Goal: Find specific page/section: Find specific page/section

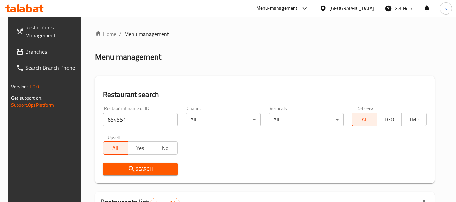
click at [244, 159] on div "Search" at bounding box center [265, 169] width 332 height 21
click at [33, 48] on span "Branches" at bounding box center [51, 52] width 53 height 8
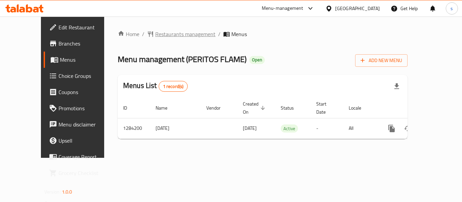
click at [181, 35] on span "Restaurants management" at bounding box center [185, 34] width 60 height 8
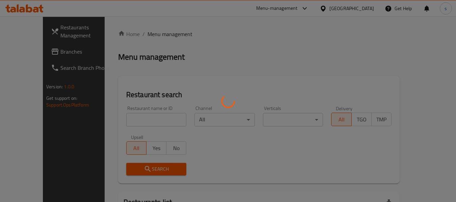
click at [41, 52] on div at bounding box center [228, 101] width 456 height 202
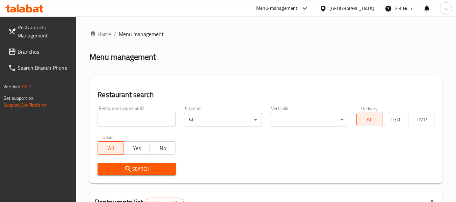
click at [41, 52] on span "Branches" at bounding box center [44, 52] width 53 height 8
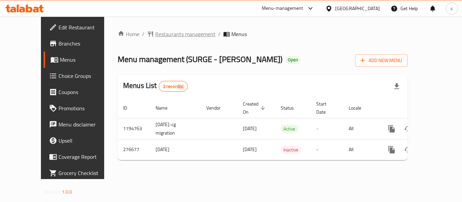
click at [155, 34] on span "Restaurants management" at bounding box center [185, 34] width 60 height 8
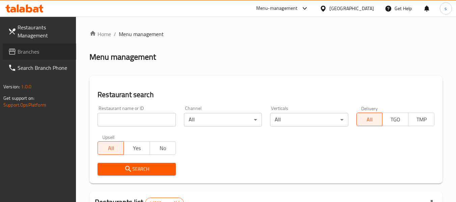
click at [64, 54] on span "Branches" at bounding box center [44, 52] width 53 height 8
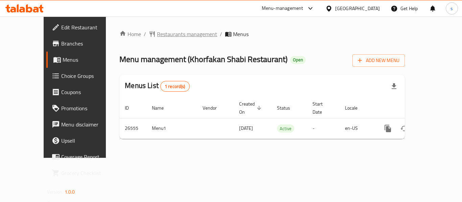
click at [176, 33] on span "Restaurants management" at bounding box center [187, 34] width 60 height 8
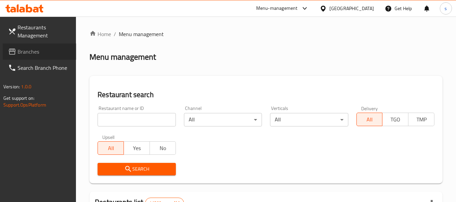
click at [40, 54] on span "Branches" at bounding box center [44, 52] width 53 height 8
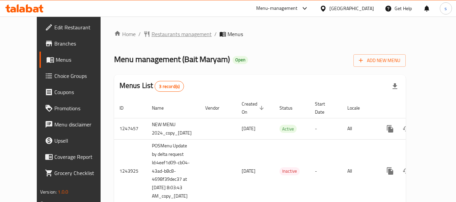
click at [152, 36] on span "Restaurants management" at bounding box center [182, 34] width 60 height 8
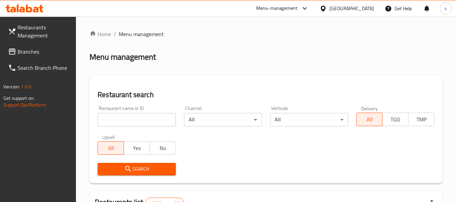
click at [38, 52] on span "Branches" at bounding box center [44, 52] width 53 height 8
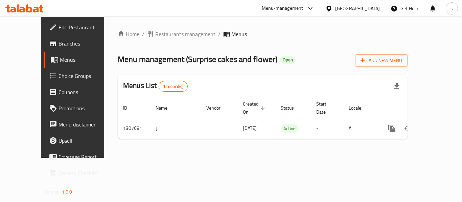
click at [344, 9] on div "[GEOGRAPHIC_DATA]" at bounding box center [357, 8] width 45 height 7
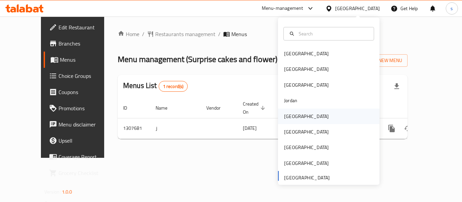
click at [307, 110] on div "[GEOGRAPHIC_DATA]" at bounding box center [328, 117] width 101 height 16
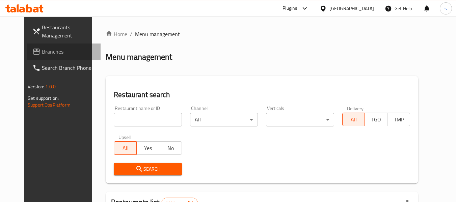
click at [42, 52] on span "Branches" at bounding box center [68, 52] width 53 height 8
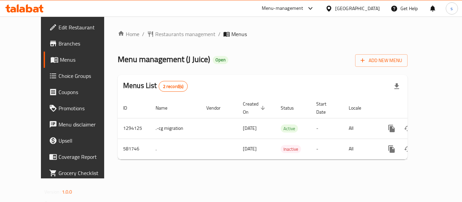
click at [332, 11] on icon at bounding box center [328, 8] width 7 height 7
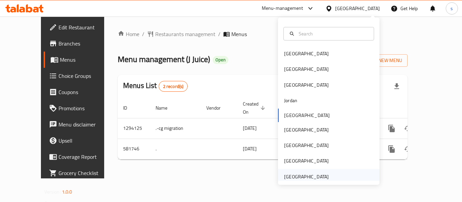
click at [305, 176] on div "[GEOGRAPHIC_DATA]" at bounding box center [306, 176] width 45 height 7
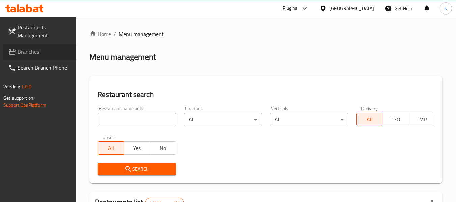
click at [50, 51] on span "Branches" at bounding box center [44, 52] width 53 height 8
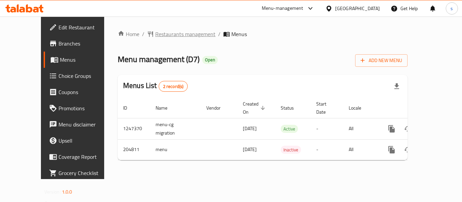
click at [178, 35] on span "Restaurants management" at bounding box center [185, 34] width 60 height 8
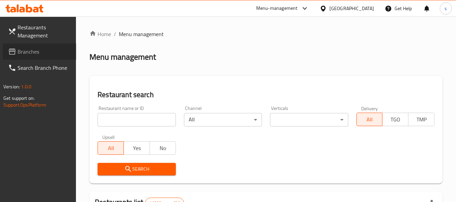
click at [35, 54] on span "Branches" at bounding box center [44, 52] width 53 height 8
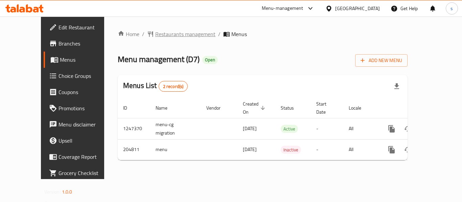
click at [155, 37] on span "Restaurants management" at bounding box center [185, 34] width 60 height 8
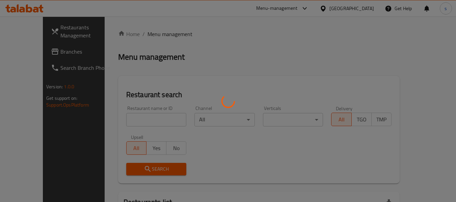
click at [22, 55] on div at bounding box center [228, 101] width 456 height 202
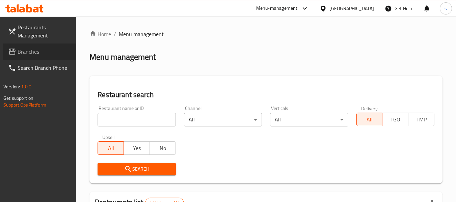
click at [30, 54] on span "Branches" at bounding box center [44, 52] width 53 height 8
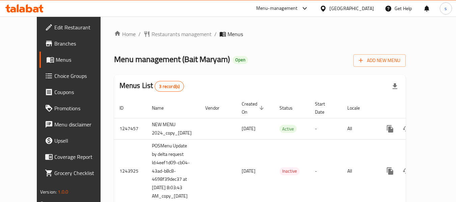
click at [344, 9] on div "[GEOGRAPHIC_DATA]" at bounding box center [352, 8] width 45 height 7
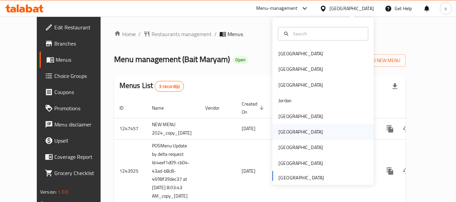
click at [289, 134] on div "[GEOGRAPHIC_DATA]" at bounding box center [300, 132] width 55 height 16
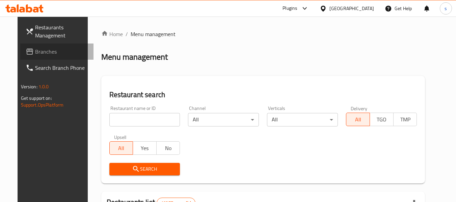
click at [35, 55] on span "Branches" at bounding box center [61, 52] width 53 height 8
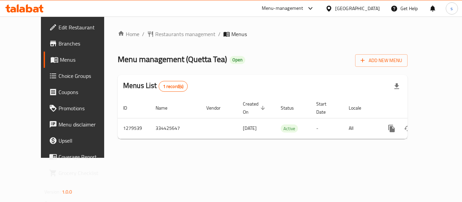
click at [335, 8] on div at bounding box center [330, 8] width 10 height 7
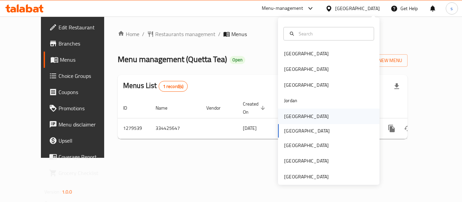
click at [303, 117] on div "[GEOGRAPHIC_DATA]" at bounding box center [328, 117] width 101 height 16
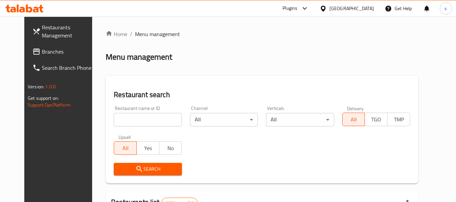
click at [42, 51] on span "Branches" at bounding box center [68, 52] width 53 height 8
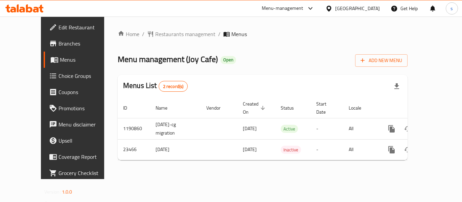
click at [335, 8] on div at bounding box center [330, 8] width 10 height 7
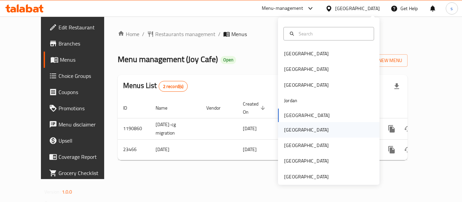
click at [292, 129] on div "[GEOGRAPHIC_DATA]" at bounding box center [305, 130] width 55 height 16
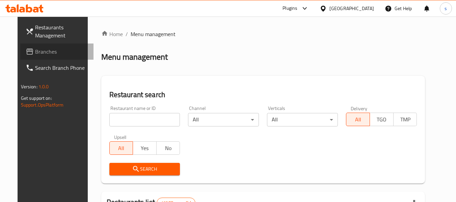
click at [40, 54] on span "Branches" at bounding box center [61, 52] width 53 height 8
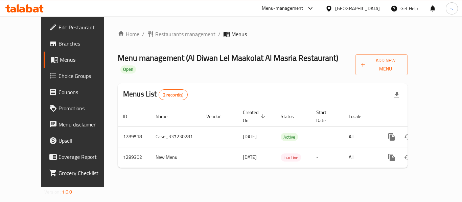
click at [331, 9] on icon at bounding box center [328, 8] width 5 height 6
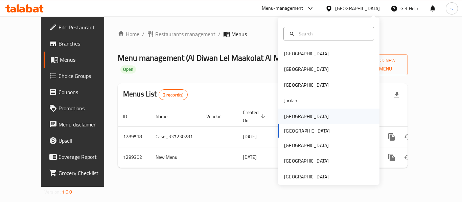
click at [298, 121] on div "[GEOGRAPHIC_DATA]" at bounding box center [305, 117] width 55 height 16
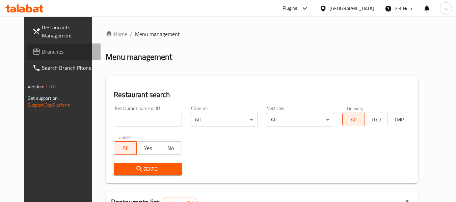
click at [42, 53] on span "Branches" at bounding box center [68, 52] width 53 height 8
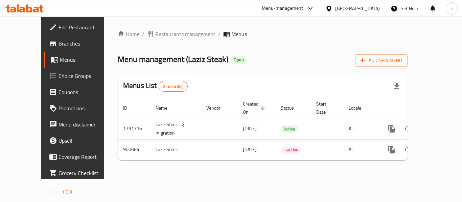
click at [374, 11] on div "Kuwait" at bounding box center [357, 8] width 45 height 7
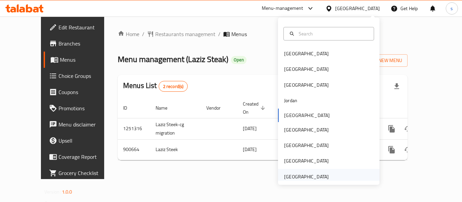
click at [305, 178] on div "[GEOGRAPHIC_DATA]" at bounding box center [306, 176] width 45 height 7
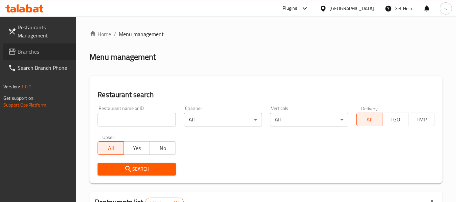
click at [56, 51] on span "Branches" at bounding box center [44, 52] width 53 height 8
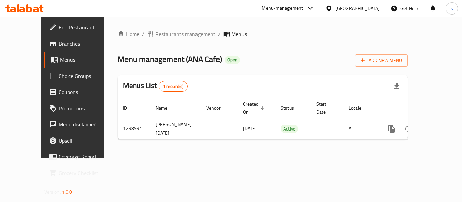
click at [140, 27] on div "Home / Restaurants management / Menus Menu management ( [PERSON_NAME] Cafe ) Op…" at bounding box center [262, 88] width 317 height 142
click at [155, 31] on span "Restaurants management" at bounding box center [185, 34] width 60 height 8
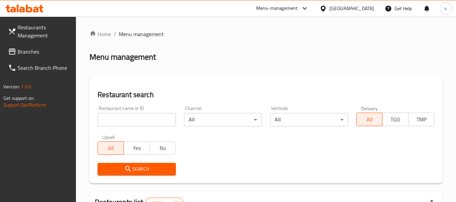
click at [43, 55] on span "Branches" at bounding box center [44, 52] width 53 height 8
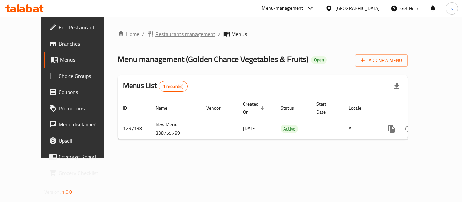
click at [159, 36] on span "Restaurants management" at bounding box center [185, 34] width 60 height 8
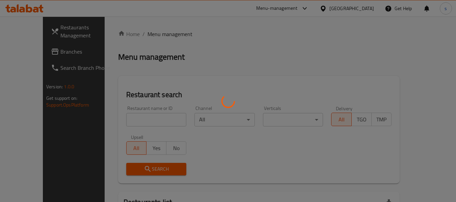
click at [26, 54] on div at bounding box center [228, 101] width 456 height 202
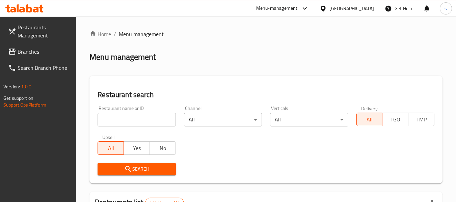
click at [26, 54] on span "Branches" at bounding box center [44, 52] width 53 height 8
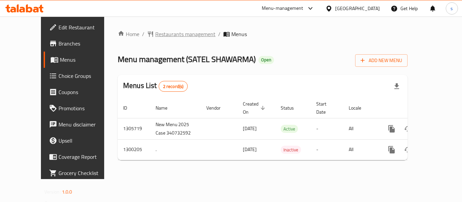
click at [160, 33] on span "Restaurants management" at bounding box center [185, 34] width 60 height 8
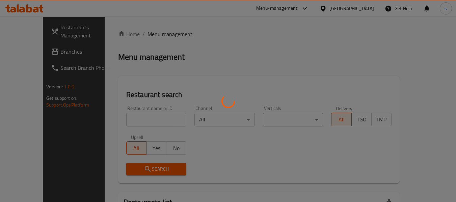
click at [21, 56] on div at bounding box center [228, 101] width 456 height 202
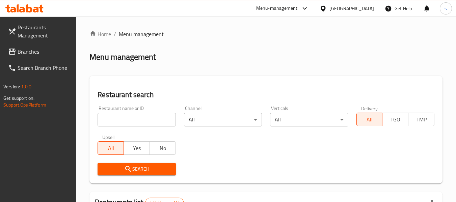
click at [56, 49] on span "Branches" at bounding box center [44, 52] width 53 height 8
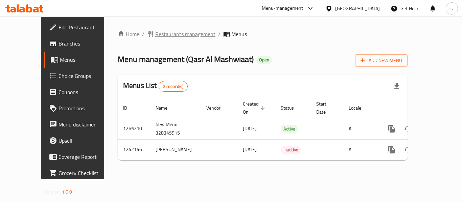
click at [170, 38] on span "Restaurants management" at bounding box center [185, 34] width 60 height 8
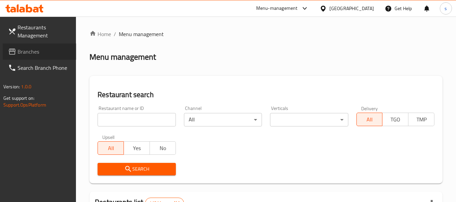
click at [40, 56] on link "Branches" at bounding box center [40, 52] width 74 height 16
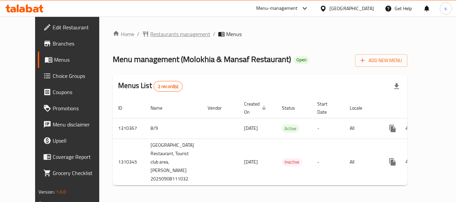
click at [150, 30] on span "Restaurants management" at bounding box center [180, 34] width 60 height 8
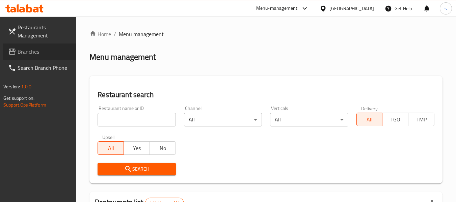
click at [46, 55] on span "Branches" at bounding box center [44, 52] width 53 height 8
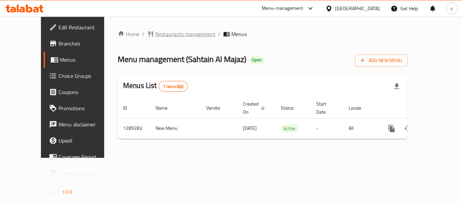
click at [156, 36] on span "Restaurants management" at bounding box center [185, 34] width 60 height 8
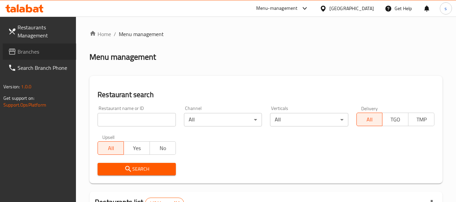
click at [28, 55] on span "Branches" at bounding box center [44, 52] width 53 height 8
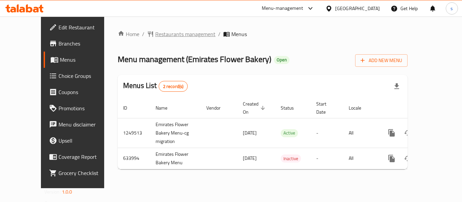
click at [155, 35] on span "Restaurants management" at bounding box center [185, 34] width 60 height 8
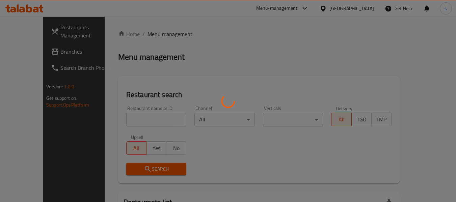
click at [21, 53] on div at bounding box center [228, 101] width 456 height 202
click at [32, 56] on div at bounding box center [228, 101] width 456 height 202
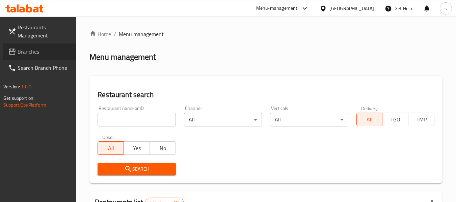
click at [32, 56] on span "Branches" at bounding box center [44, 52] width 53 height 8
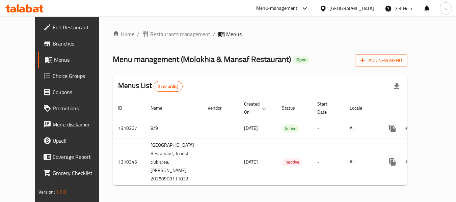
click at [346, 7] on div "[GEOGRAPHIC_DATA]" at bounding box center [352, 8] width 45 height 7
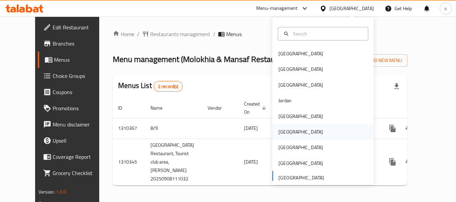
click at [279, 129] on div "[GEOGRAPHIC_DATA]" at bounding box center [301, 131] width 45 height 7
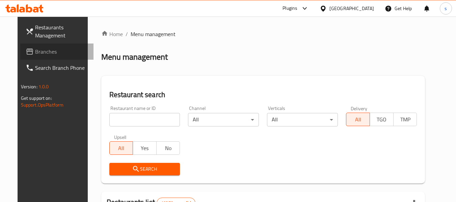
click at [39, 52] on span "Branches" at bounding box center [61, 52] width 53 height 8
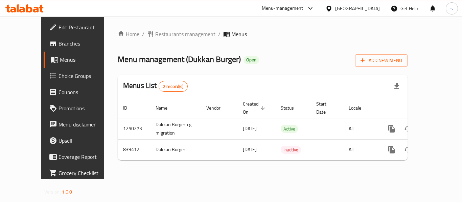
click at [332, 10] on icon at bounding box center [328, 8] width 7 height 7
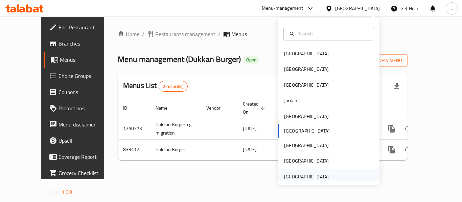
click at [314, 175] on div "[GEOGRAPHIC_DATA]" at bounding box center [306, 176] width 45 height 7
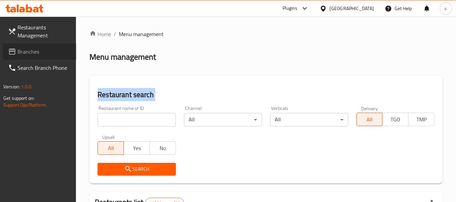
click at [53, 51] on span "Branches" at bounding box center [44, 52] width 53 height 8
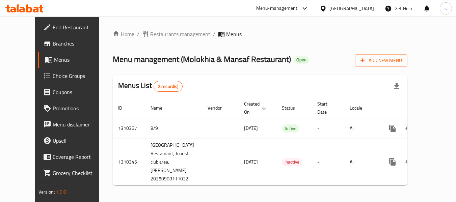
click at [351, 9] on div "[GEOGRAPHIC_DATA]" at bounding box center [352, 8] width 45 height 7
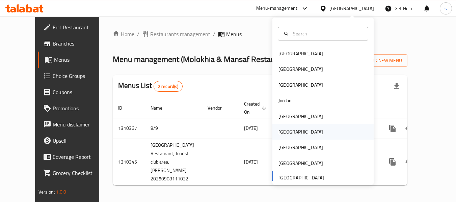
click at [290, 131] on div "[GEOGRAPHIC_DATA]" at bounding box center [300, 132] width 55 height 16
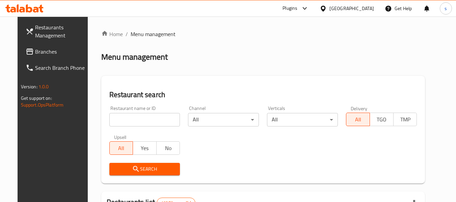
click at [35, 53] on span "Branches" at bounding box center [61, 52] width 53 height 8
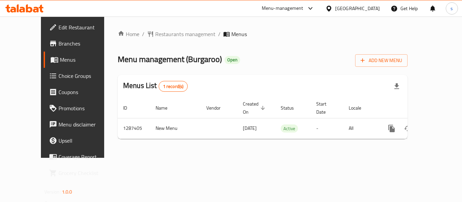
click at [373, 10] on div "[GEOGRAPHIC_DATA]" at bounding box center [357, 8] width 45 height 7
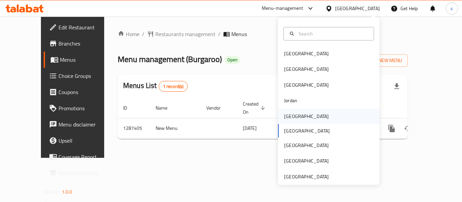
click at [290, 118] on div "[GEOGRAPHIC_DATA]" at bounding box center [306, 116] width 45 height 7
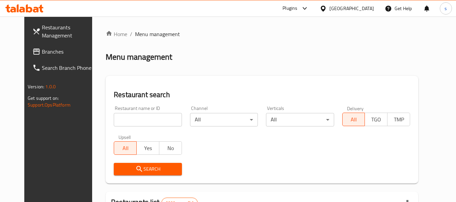
click at [46, 51] on span "Branches" at bounding box center [68, 52] width 53 height 8
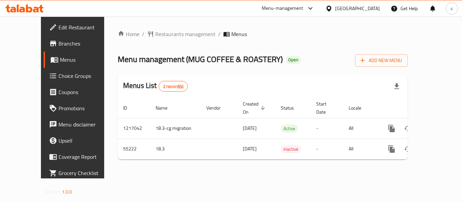
click at [368, 7] on div "[GEOGRAPHIC_DATA]" at bounding box center [357, 8] width 45 height 7
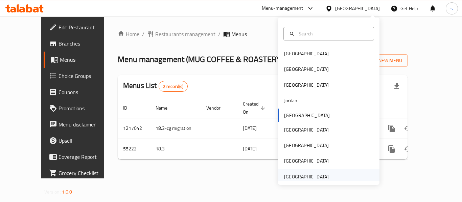
click at [304, 176] on div "[GEOGRAPHIC_DATA]" at bounding box center [306, 176] width 45 height 7
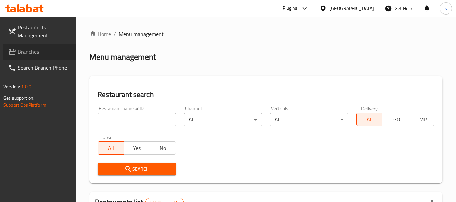
click at [26, 53] on span "Branches" at bounding box center [44, 52] width 53 height 8
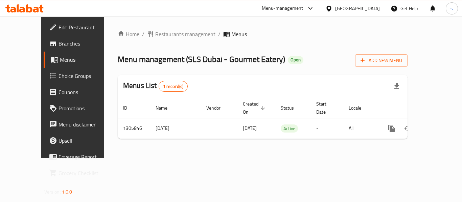
click at [353, 9] on div "[GEOGRAPHIC_DATA]" at bounding box center [357, 8] width 45 height 7
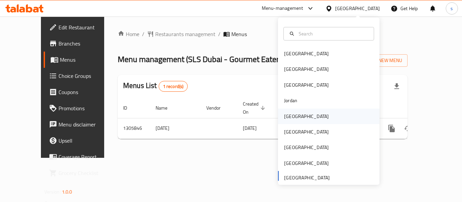
click at [308, 117] on div "Kuwait" at bounding box center [328, 117] width 101 height 16
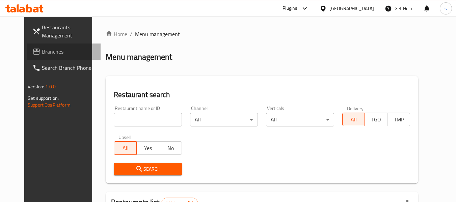
click at [42, 53] on span "Branches" at bounding box center [68, 52] width 53 height 8
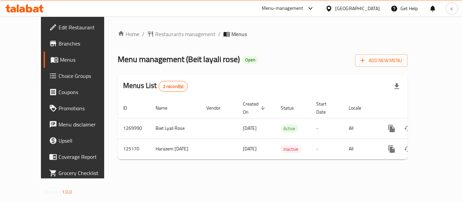
click at [332, 10] on icon at bounding box center [328, 8] width 7 height 7
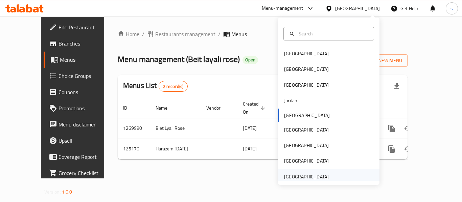
click at [321, 171] on div "[GEOGRAPHIC_DATA]" at bounding box center [305, 177] width 55 height 16
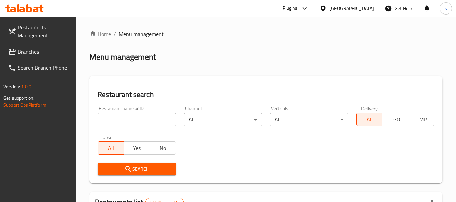
click at [59, 53] on span "Branches" at bounding box center [44, 52] width 53 height 8
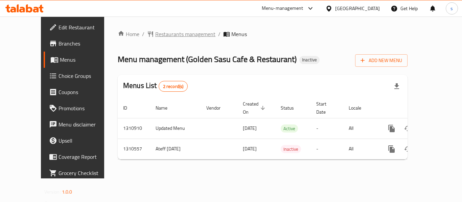
click at [155, 33] on span "Restaurants management" at bounding box center [185, 34] width 60 height 8
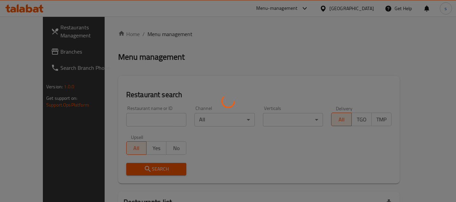
click at [19, 52] on div at bounding box center [228, 101] width 456 height 202
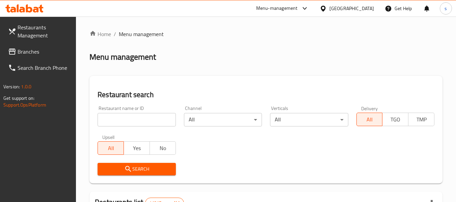
click at [19, 52] on span "Branches" at bounding box center [44, 52] width 53 height 8
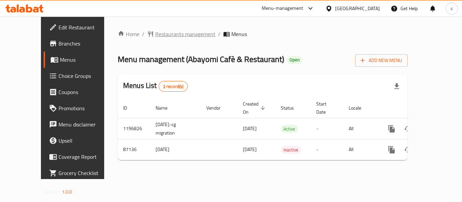
click at [165, 32] on span "Restaurants management" at bounding box center [185, 34] width 60 height 8
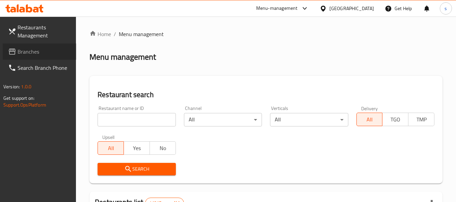
click at [36, 51] on span "Branches" at bounding box center [44, 52] width 53 height 8
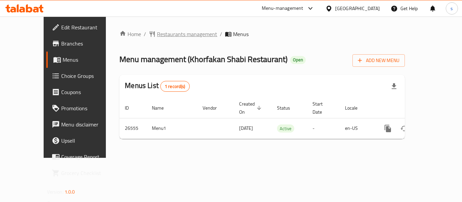
click at [157, 36] on span "Restaurants management" at bounding box center [187, 34] width 60 height 8
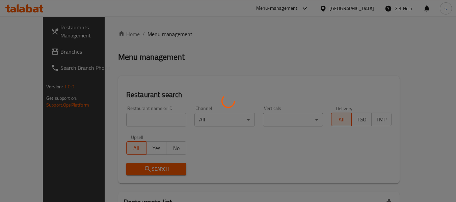
click at [27, 54] on div at bounding box center [228, 101] width 456 height 202
click at [35, 53] on div at bounding box center [228, 101] width 456 height 202
click at [48, 52] on div at bounding box center [228, 101] width 456 height 202
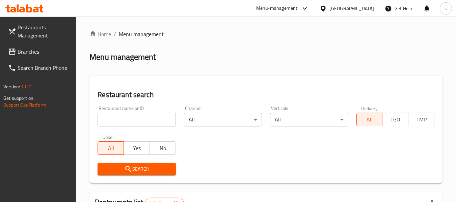
click at [26, 52] on span "Branches" at bounding box center [44, 52] width 53 height 8
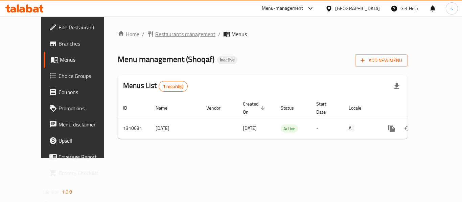
click at [162, 31] on span "Restaurants management" at bounding box center [185, 34] width 60 height 8
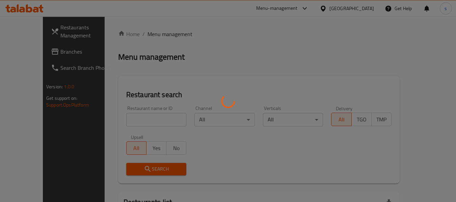
click at [23, 53] on div at bounding box center [228, 101] width 456 height 202
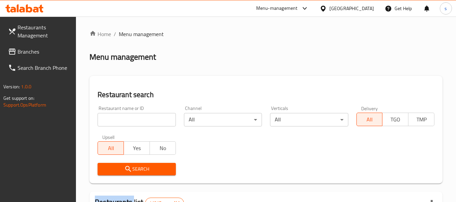
click at [23, 53] on span "Branches" at bounding box center [44, 52] width 53 height 8
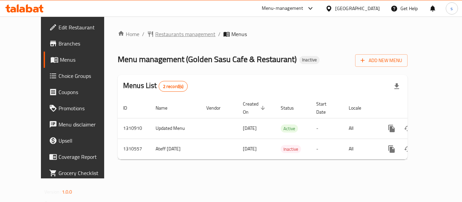
click at [169, 33] on span "Restaurants management" at bounding box center [185, 34] width 60 height 8
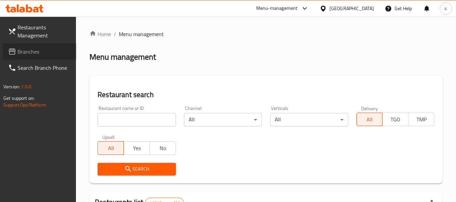
click at [20, 54] on span "Branches" at bounding box center [44, 52] width 53 height 8
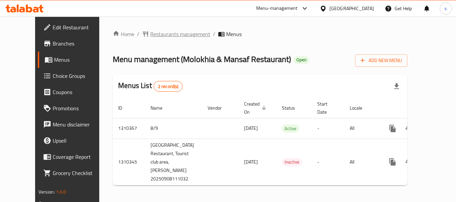
click at [168, 38] on span "Restaurants management" at bounding box center [180, 34] width 60 height 8
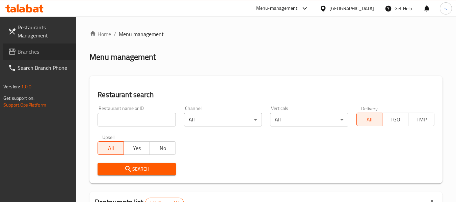
click at [26, 55] on span "Branches" at bounding box center [44, 52] width 53 height 8
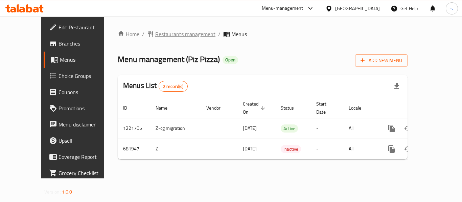
click at [168, 38] on span "Restaurants management" at bounding box center [185, 34] width 60 height 8
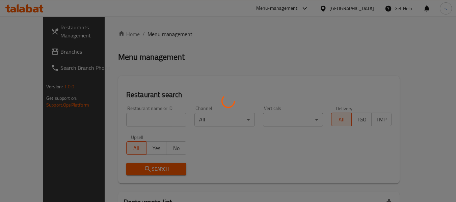
click at [28, 53] on div at bounding box center [228, 101] width 456 height 202
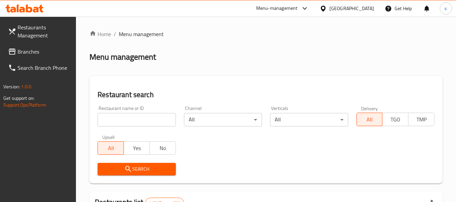
click at [28, 53] on span "Branches" at bounding box center [44, 52] width 53 height 8
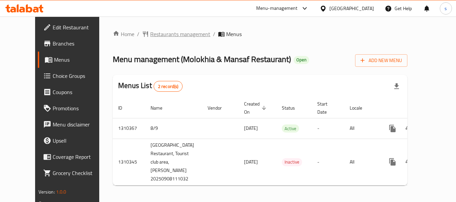
click at [165, 35] on span "Restaurants management" at bounding box center [180, 34] width 60 height 8
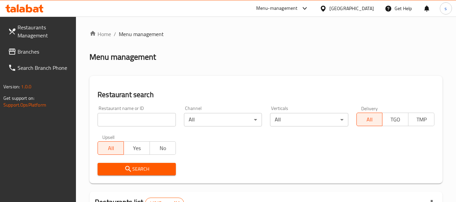
click at [55, 57] on link "Branches" at bounding box center [40, 52] width 74 height 16
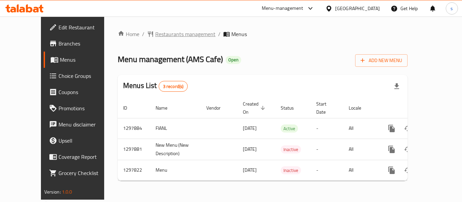
click at [155, 38] on span "Restaurants management" at bounding box center [185, 34] width 60 height 8
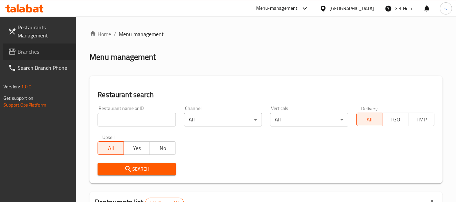
click at [44, 56] on link "Branches" at bounding box center [40, 52] width 74 height 16
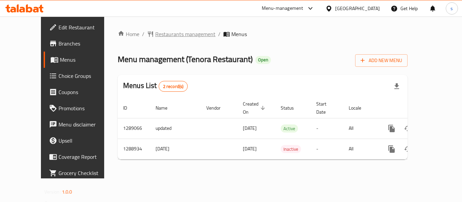
click at [155, 35] on span "Restaurants management" at bounding box center [185, 34] width 60 height 8
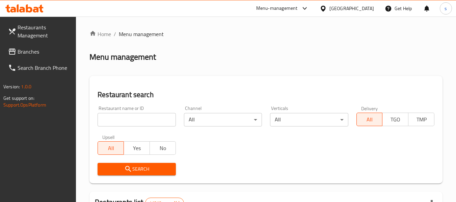
click at [44, 50] on div at bounding box center [228, 101] width 456 height 202
click at [44, 50] on span "Branches" at bounding box center [44, 52] width 53 height 8
